Goal: Navigation & Orientation: Find specific page/section

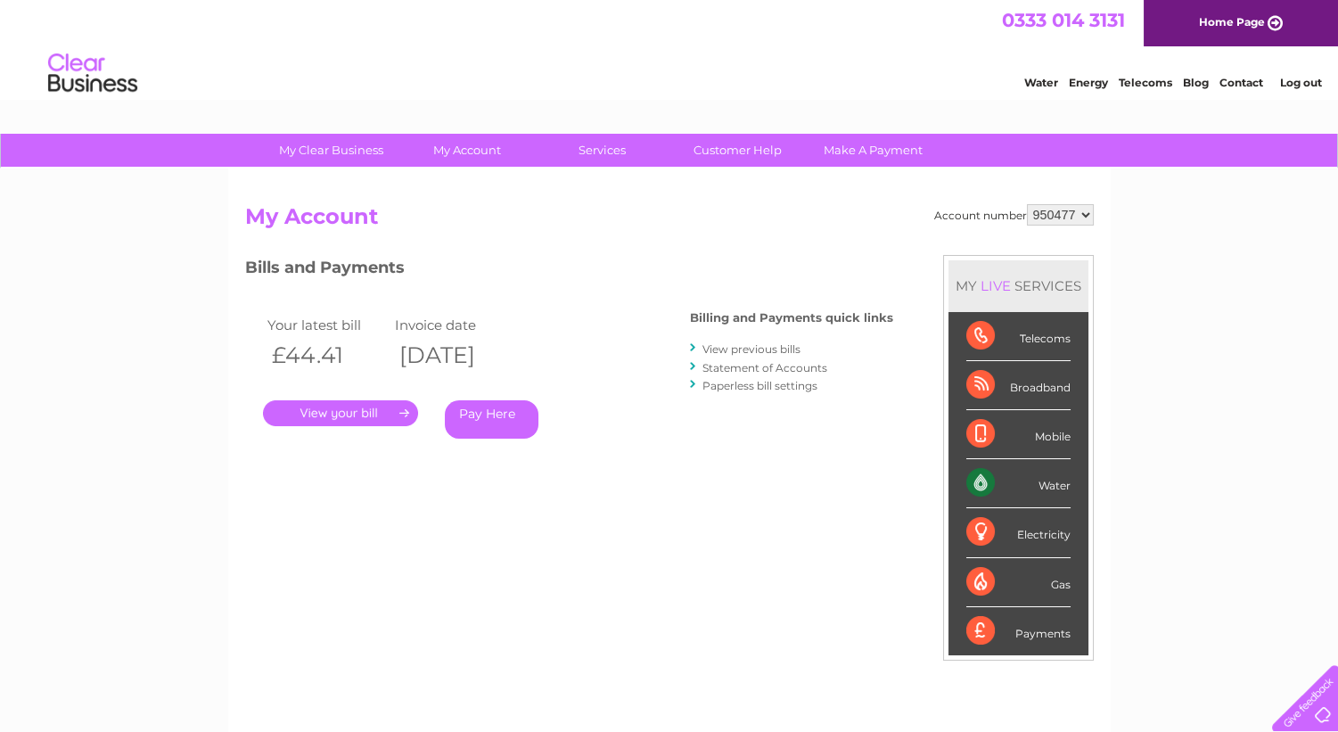
click at [668, 524] on div "Account number 950477 My Account MY LIVE SERVICES Telecoms Broadband Mobile Wat…" at bounding box center [669, 472] width 848 height 537
click at [990, 494] on div "Water" at bounding box center [1018, 483] width 104 height 49
click at [1025, 328] on div "Telecoms" at bounding box center [1018, 336] width 104 height 49
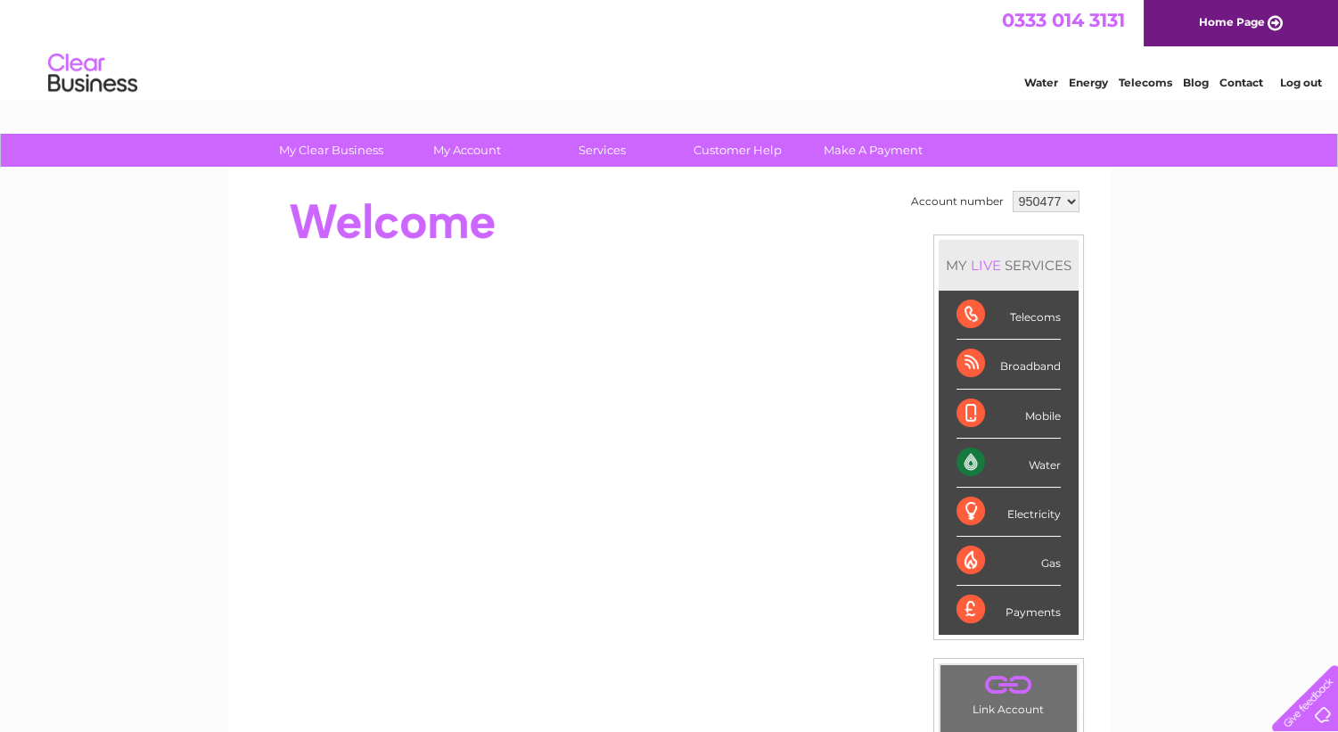
click at [1072, 200] on select "950477" at bounding box center [1045, 201] width 67 height 21
click at [1012, 191] on select "950477" at bounding box center [1045, 201] width 67 height 21
click at [1203, 304] on div "My Clear Business Login Details My Details My Preferences Link Account My Accou…" at bounding box center [669, 635] width 1338 height 1002
click at [90, 481] on div "My Clear Business Login Details My Details My Preferences Link Account My Accou…" at bounding box center [669, 635] width 1338 height 1002
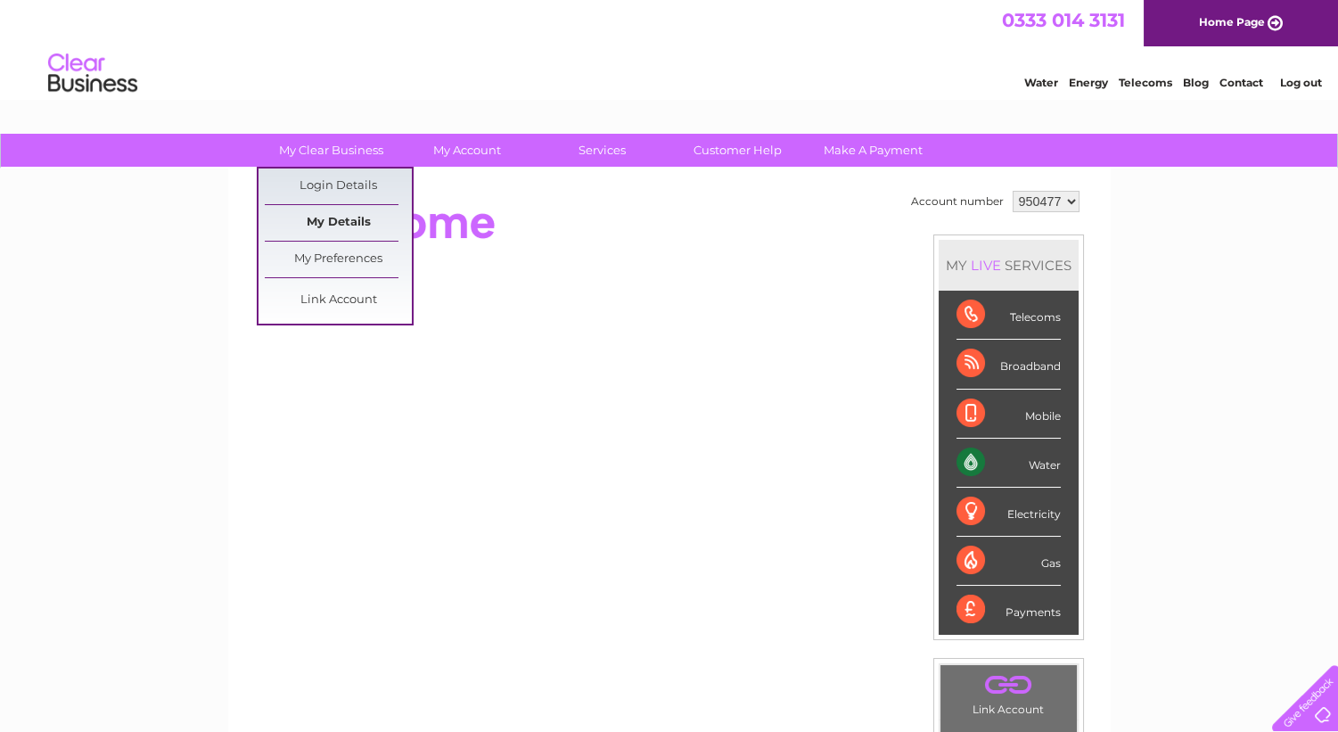
click at [332, 221] on link "My Details" at bounding box center [338, 223] width 147 height 36
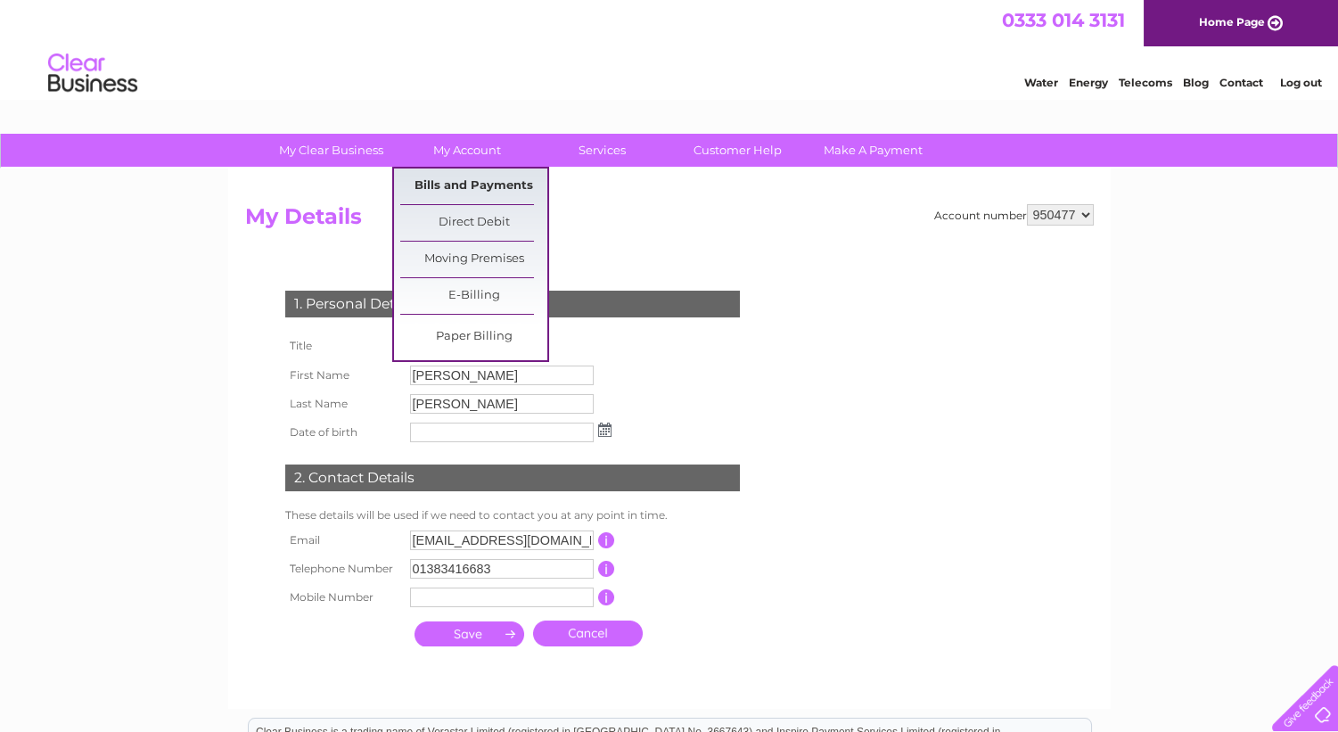
click at [472, 189] on link "Bills and Payments" at bounding box center [473, 186] width 147 height 36
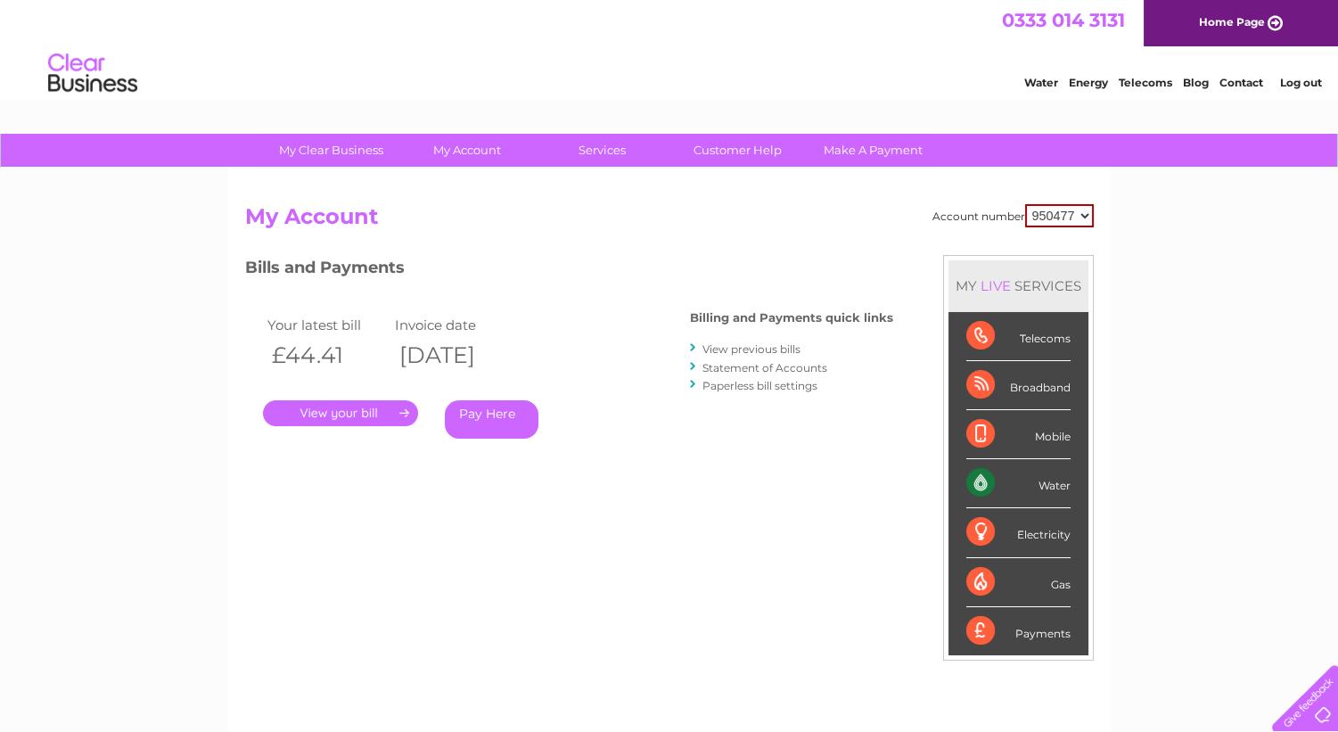
click at [1081, 214] on select "950477" at bounding box center [1059, 215] width 69 height 23
click at [1217, 396] on div "My Clear Business Login Details My Details My Preferences Link Account My Accou…" at bounding box center [669, 599] width 1338 height 930
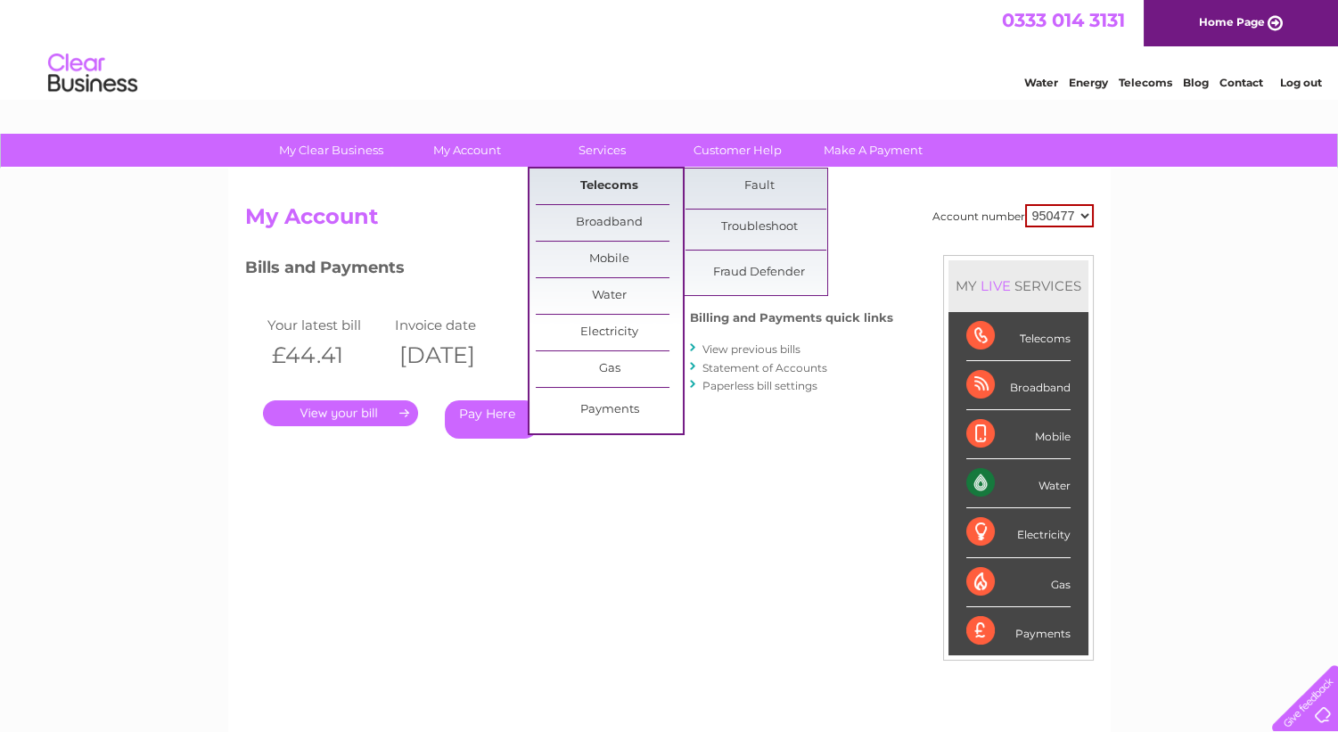
click at [611, 180] on link "Telecoms" at bounding box center [609, 186] width 147 height 36
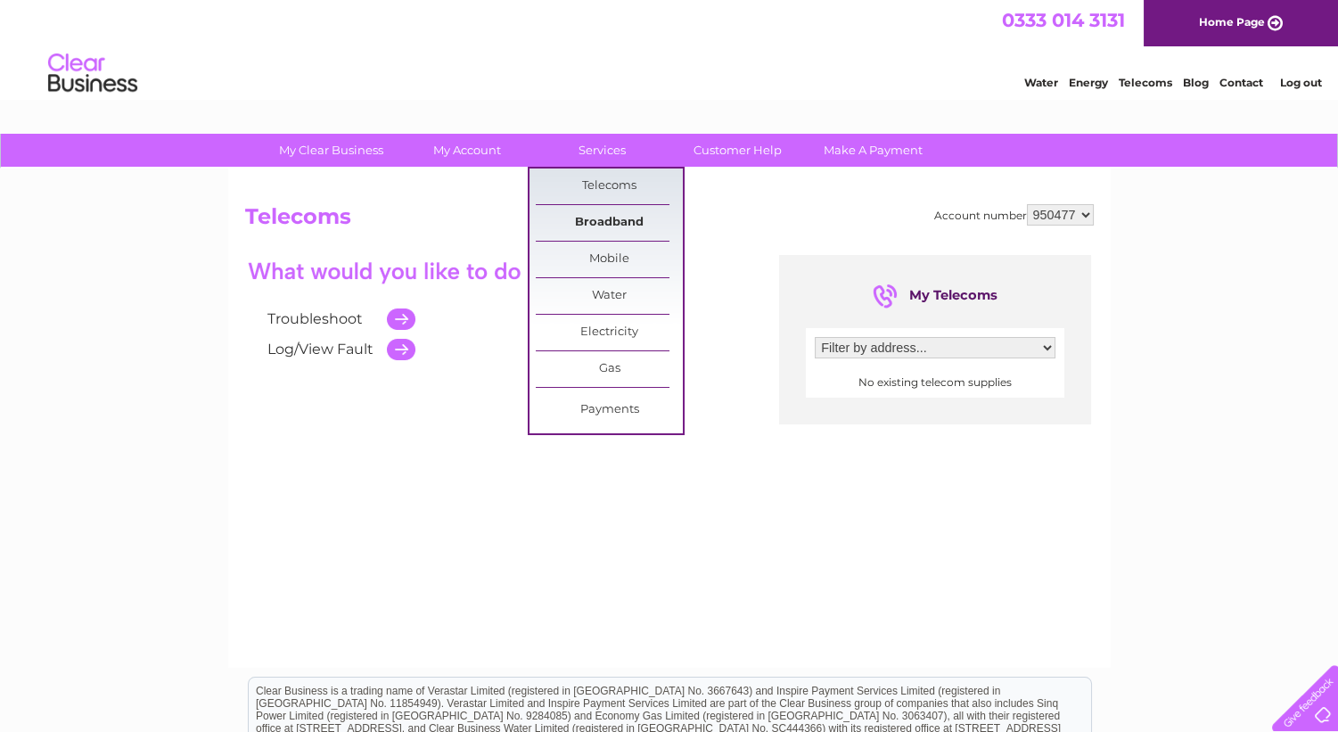
click at [609, 217] on link "Broadband" at bounding box center [609, 223] width 147 height 36
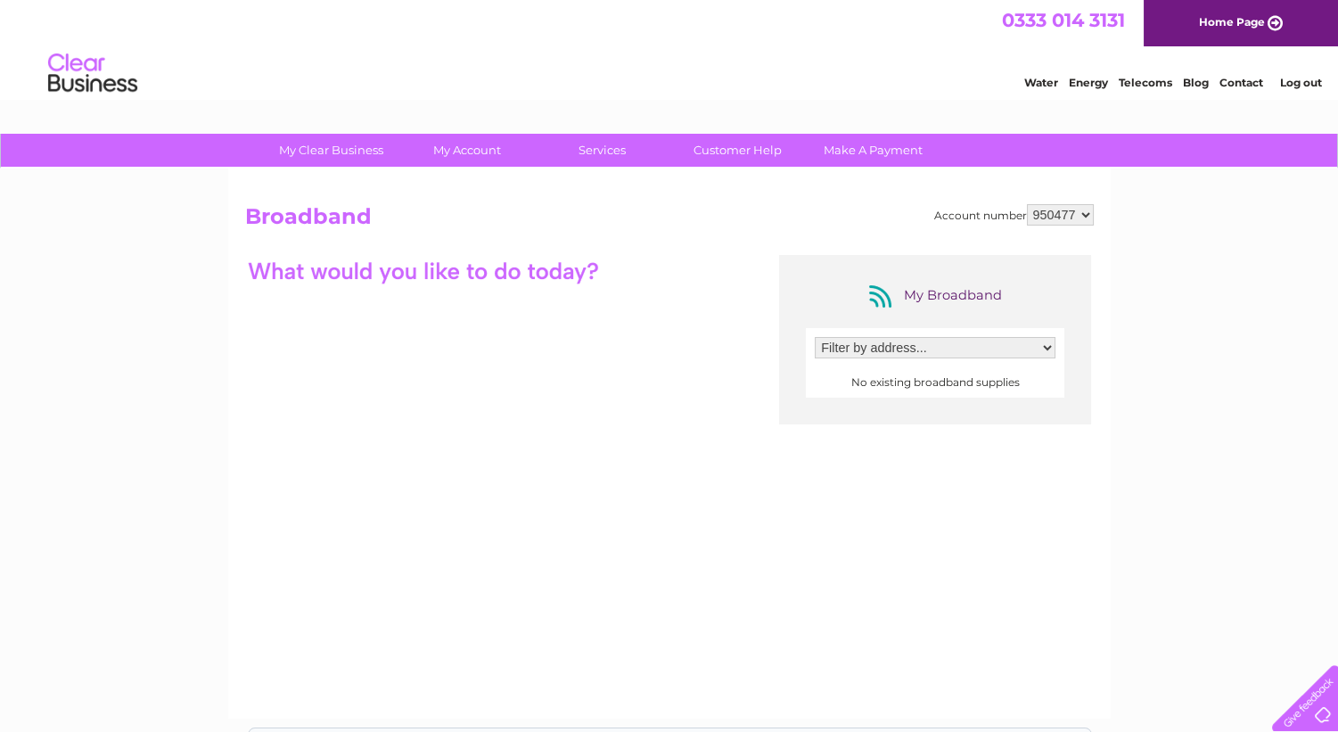
click at [1020, 340] on select "Filter by address..." at bounding box center [935, 347] width 241 height 21
click at [1233, 373] on div "My Clear Business Login Details My Details My Preferences Link Account My Accou…" at bounding box center [669, 578] width 1338 height 889
click at [1044, 343] on select "Filter by address..." at bounding box center [935, 347] width 241 height 21
click at [1152, 375] on div "My Clear Business Login Details My Details My Preferences Link Account My Accou…" at bounding box center [669, 578] width 1338 height 889
click at [1315, 80] on link "Log out" at bounding box center [1300, 82] width 42 height 13
